Goal: Transaction & Acquisition: Purchase product/service

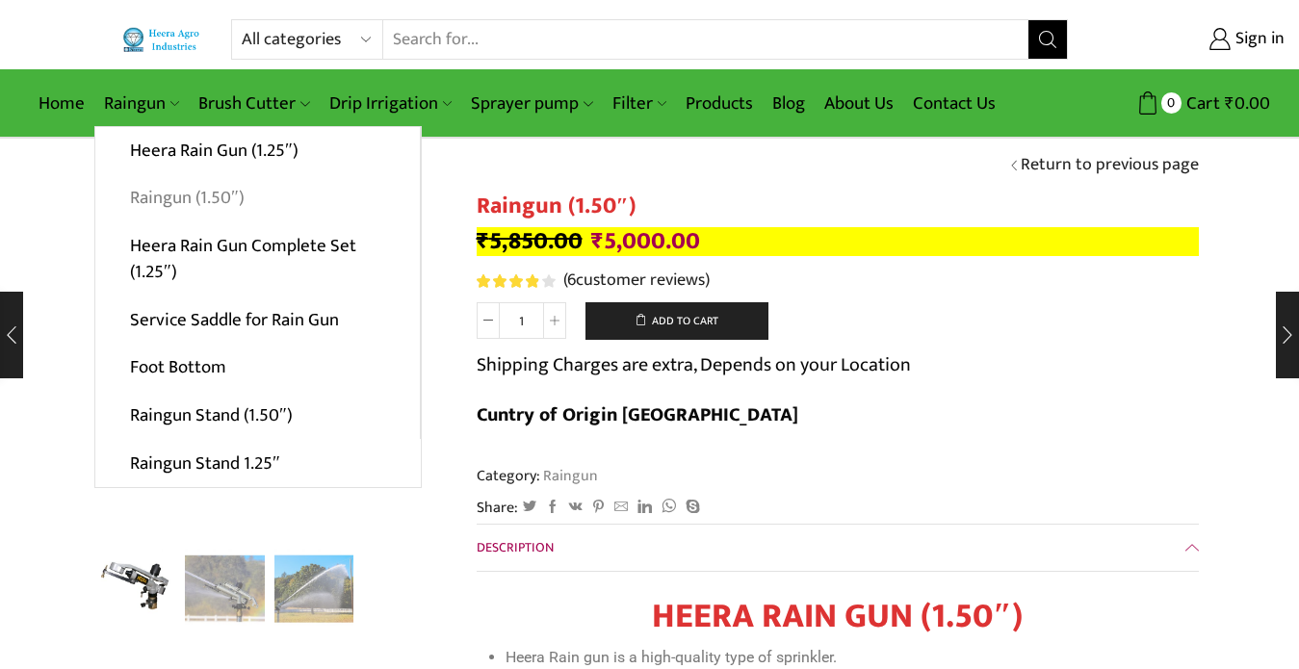
click at [190, 195] on link "Raingun (1.50″)" at bounding box center [257, 198] width 324 height 48
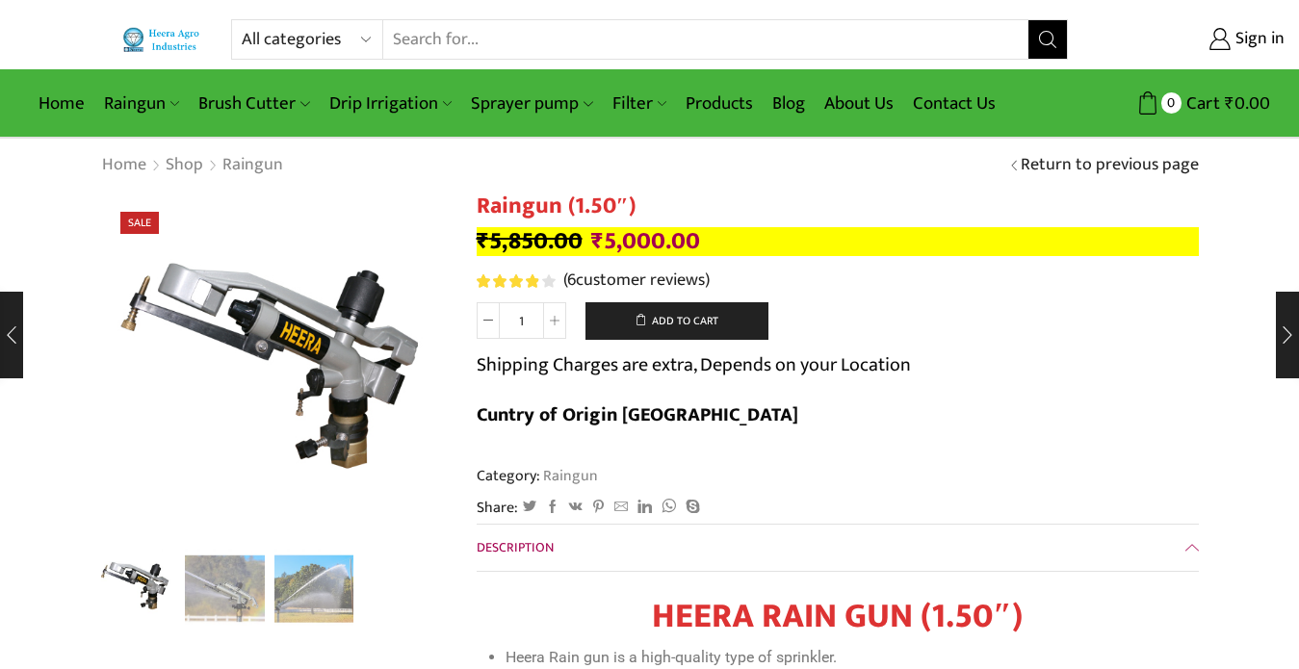
click at [446, 42] on input "Search input" at bounding box center [705, 39] width 645 height 39
type input "coupling"
click at [1028, 20] on button "Search" at bounding box center [1047, 39] width 39 height 39
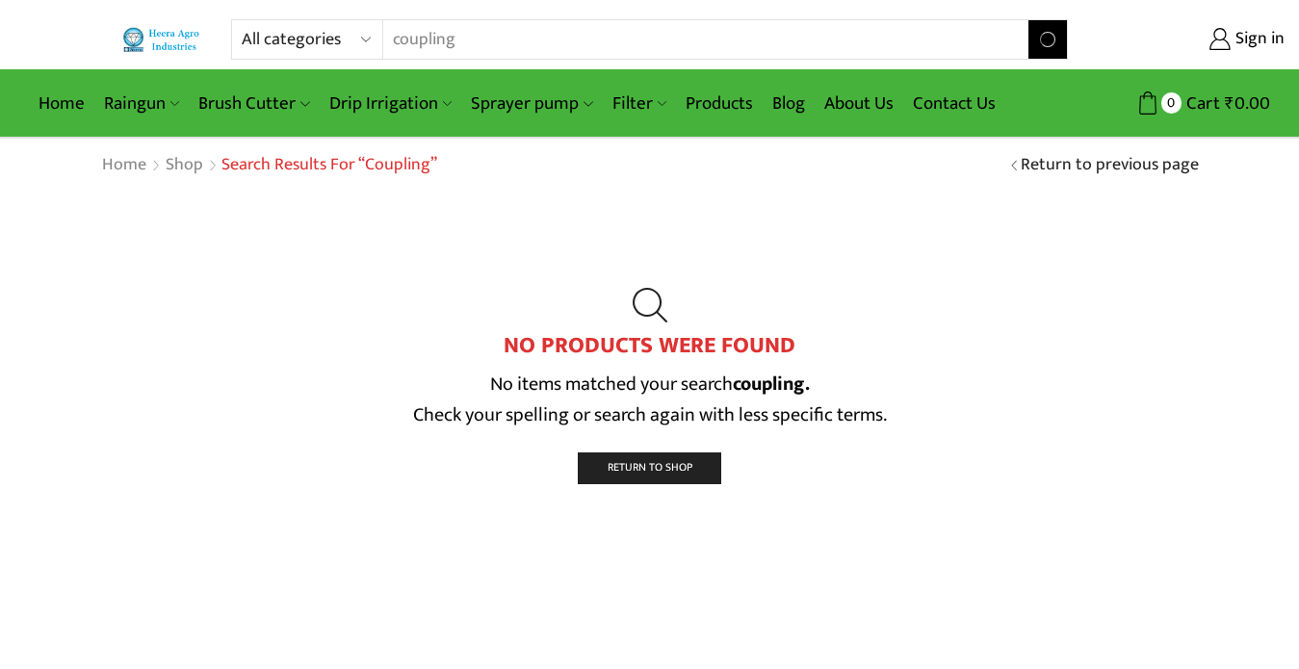
drag, startPoint x: 394, startPoint y: 41, endPoint x: 510, endPoint y: 52, distance: 117.0
click at [510, 52] on input "coupling" at bounding box center [693, 39] width 621 height 39
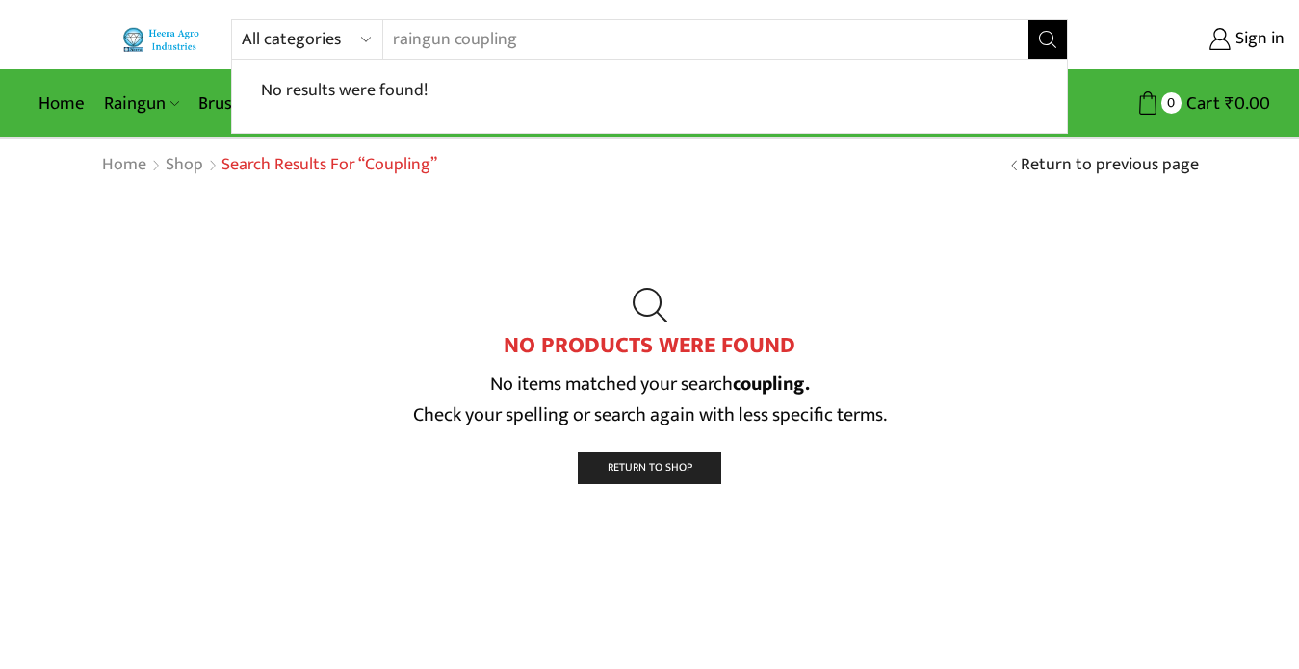
type input "raingun coupling"
click at [1028, 20] on button "Search" at bounding box center [1047, 39] width 39 height 39
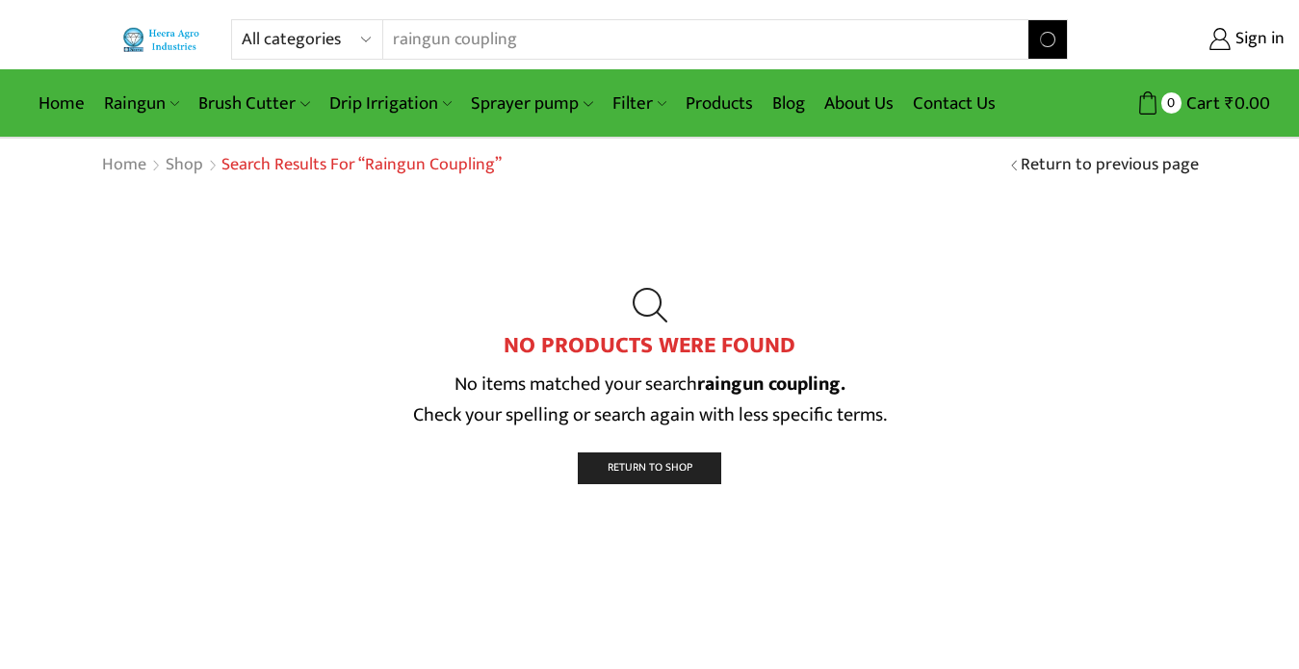
click at [423, 42] on input "raingun coupling" at bounding box center [693, 39] width 621 height 39
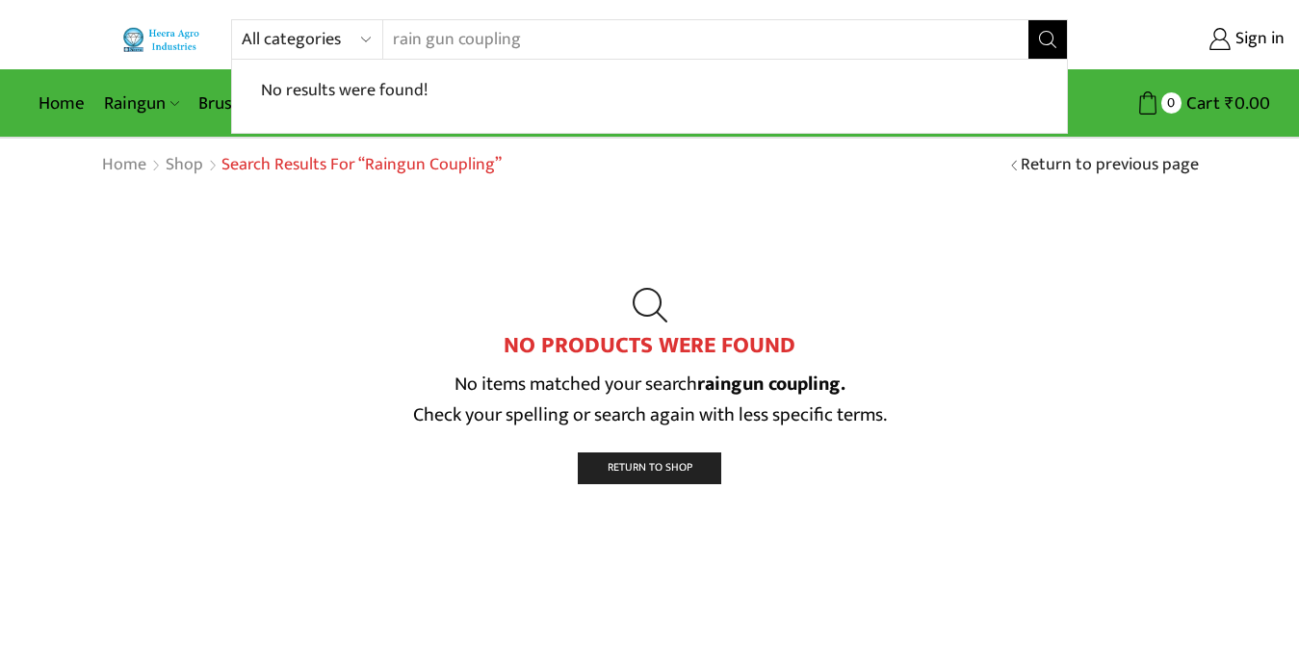
drag, startPoint x: 576, startPoint y: 40, endPoint x: 384, endPoint y: 36, distance: 191.7
click at [384, 36] on input "rain gun coupling" at bounding box center [693, 39] width 621 height 39
type input "rain gun coupling"
